Goal: Transaction & Acquisition: Purchase product/service

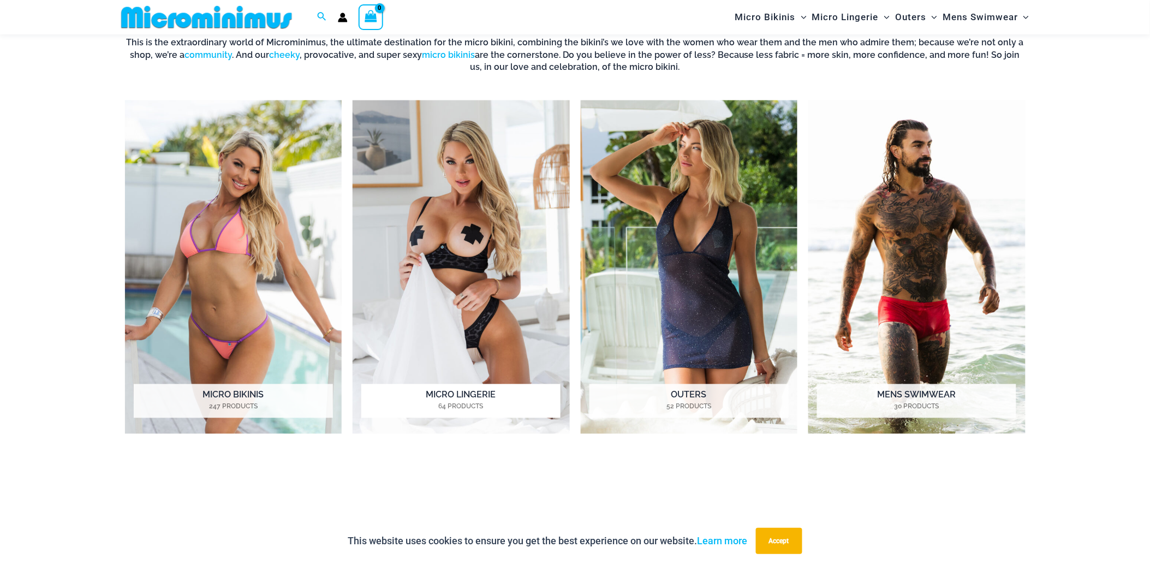
scroll to position [594, 0]
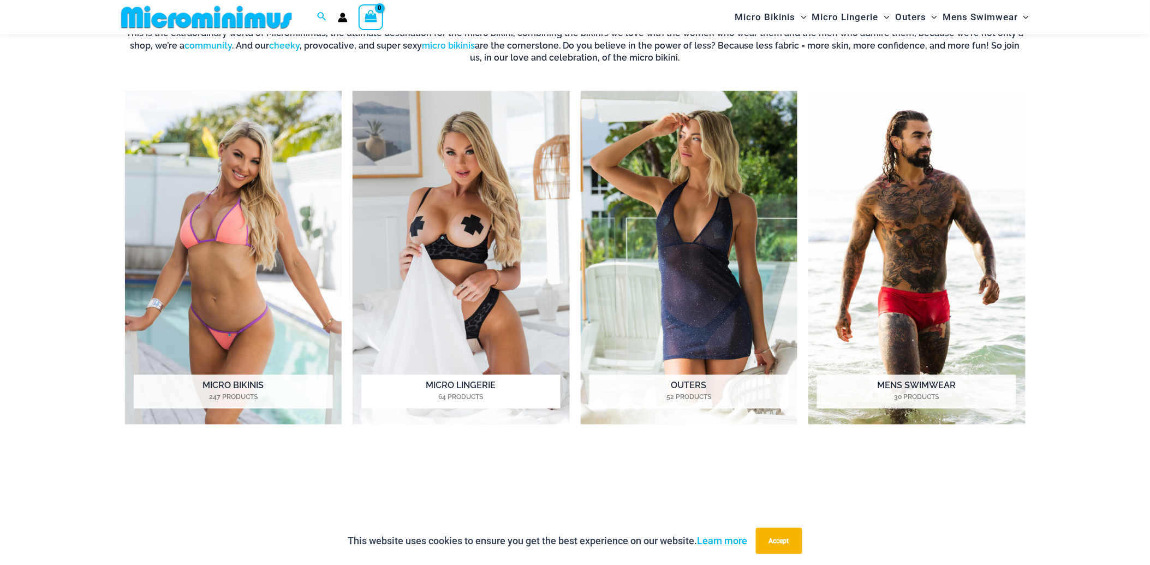
click at [488, 342] on img "Visit product category Micro Lingerie" at bounding box center [461, 258] width 217 height 334
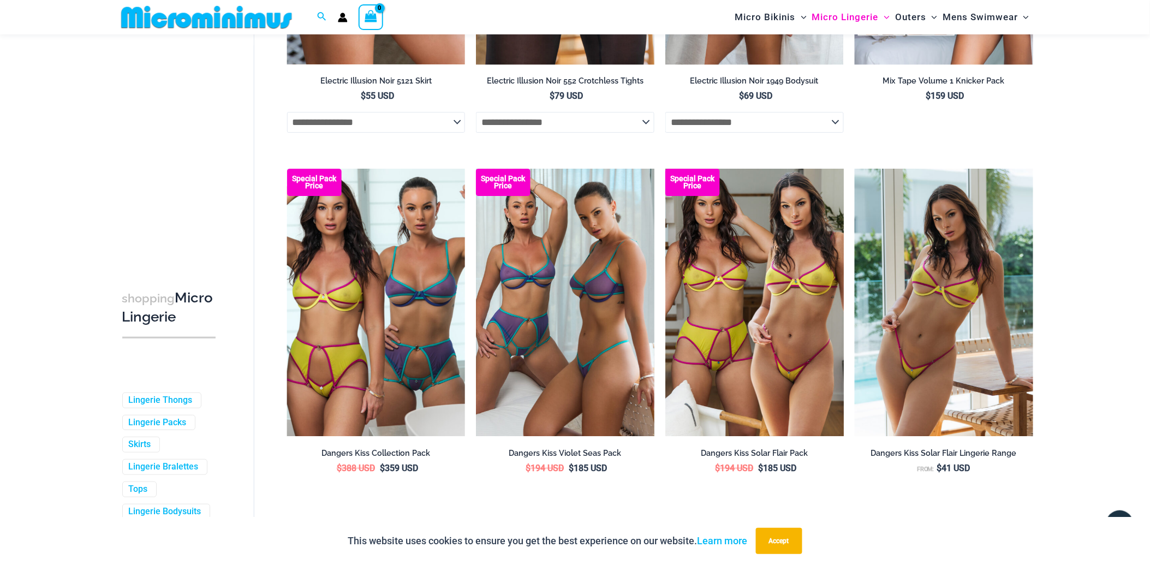
scroll to position [2791, 0]
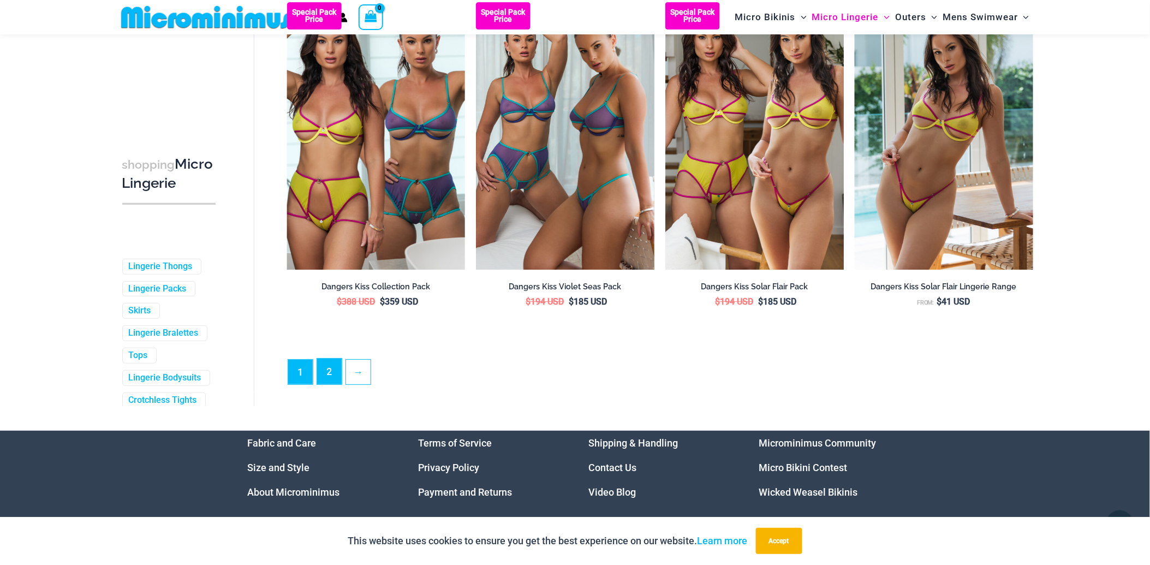
click at [327, 382] on link "2" at bounding box center [329, 372] width 25 height 26
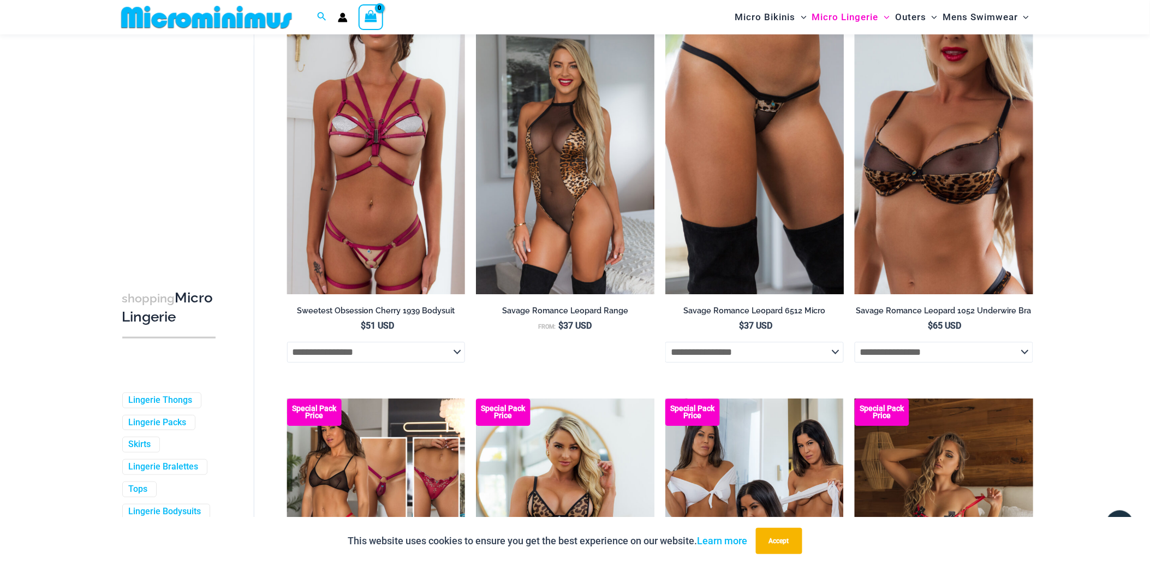
scroll to position [2356, 0]
